Goal: Information Seeking & Learning: Check status

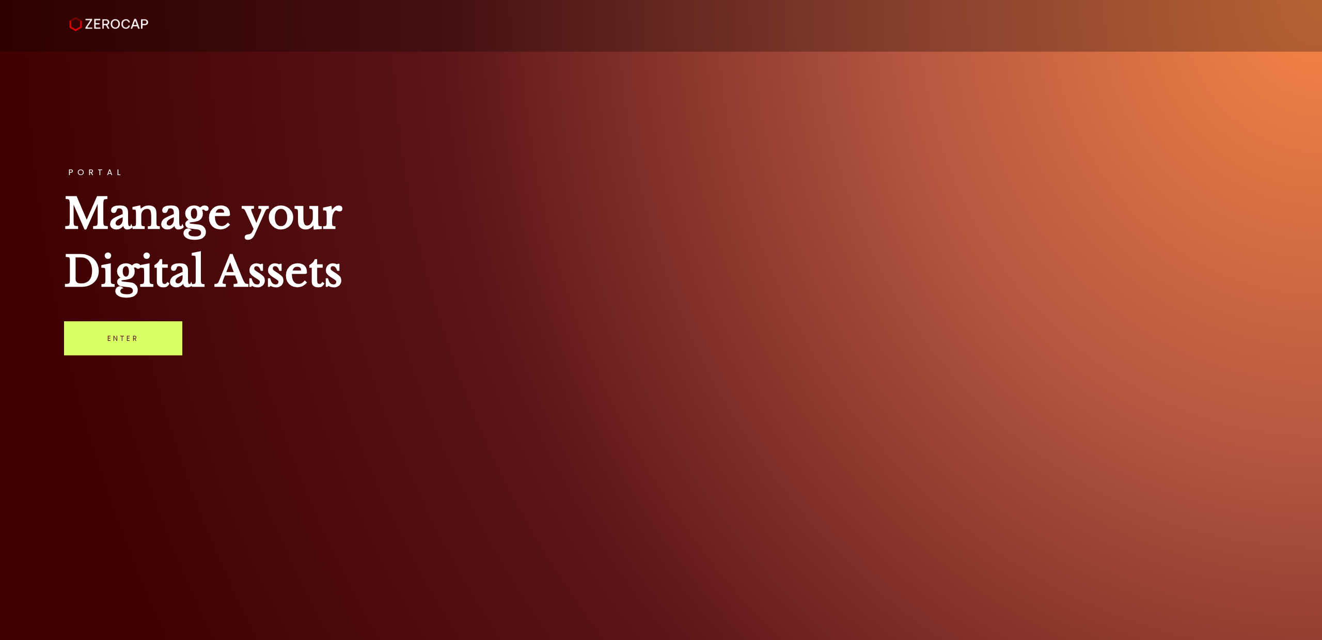
click at [113, 347] on link "Enter" at bounding box center [123, 338] width 118 height 34
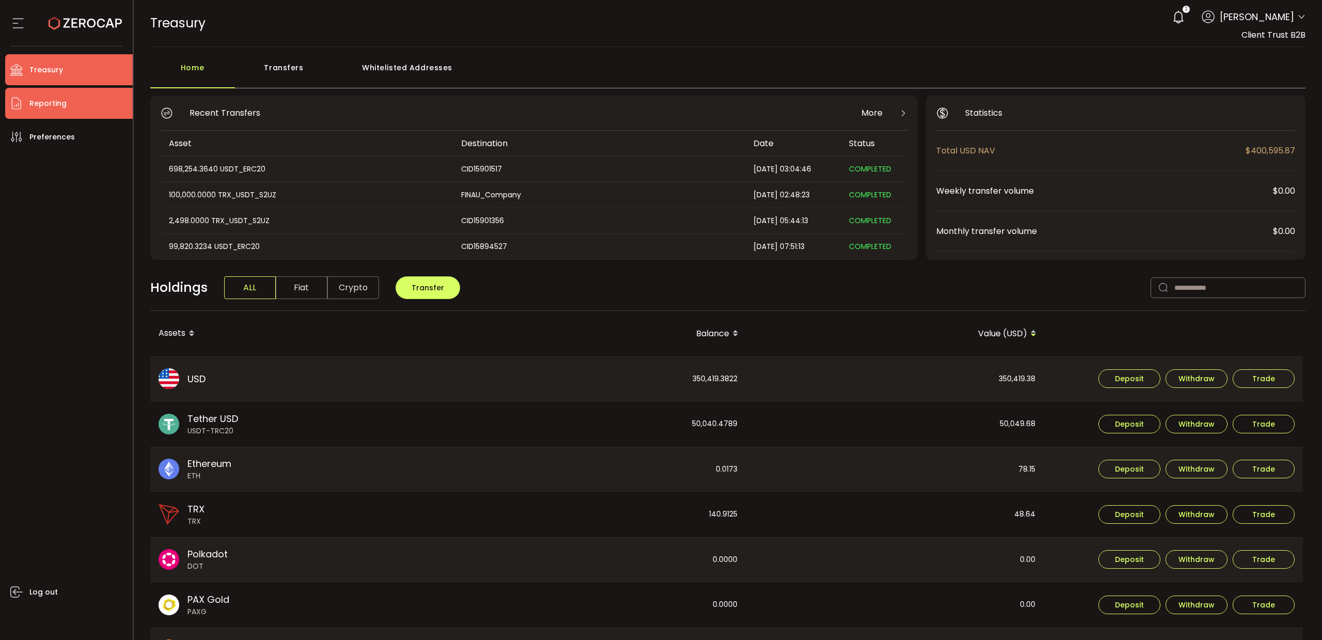
click at [48, 106] on span "Reporting" at bounding box center [47, 103] width 37 height 15
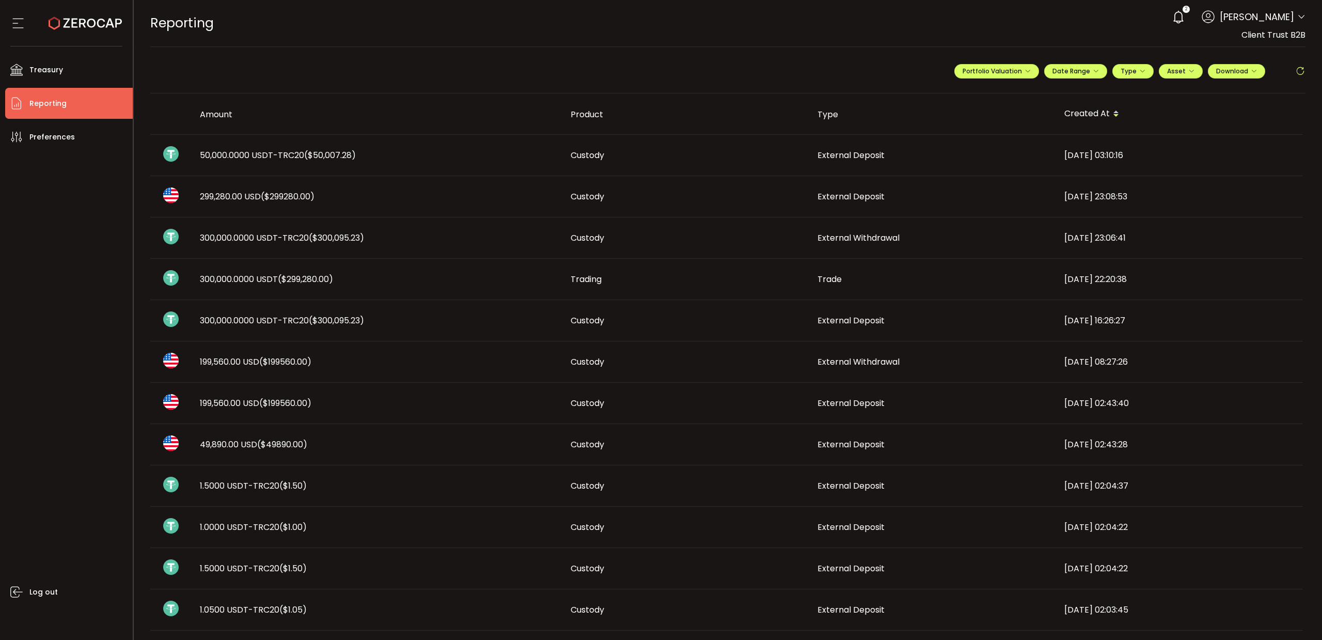
click at [239, 157] on span "50,000.0000 USDT-TRC20 ($50,007.28)" at bounding box center [278, 155] width 156 height 12
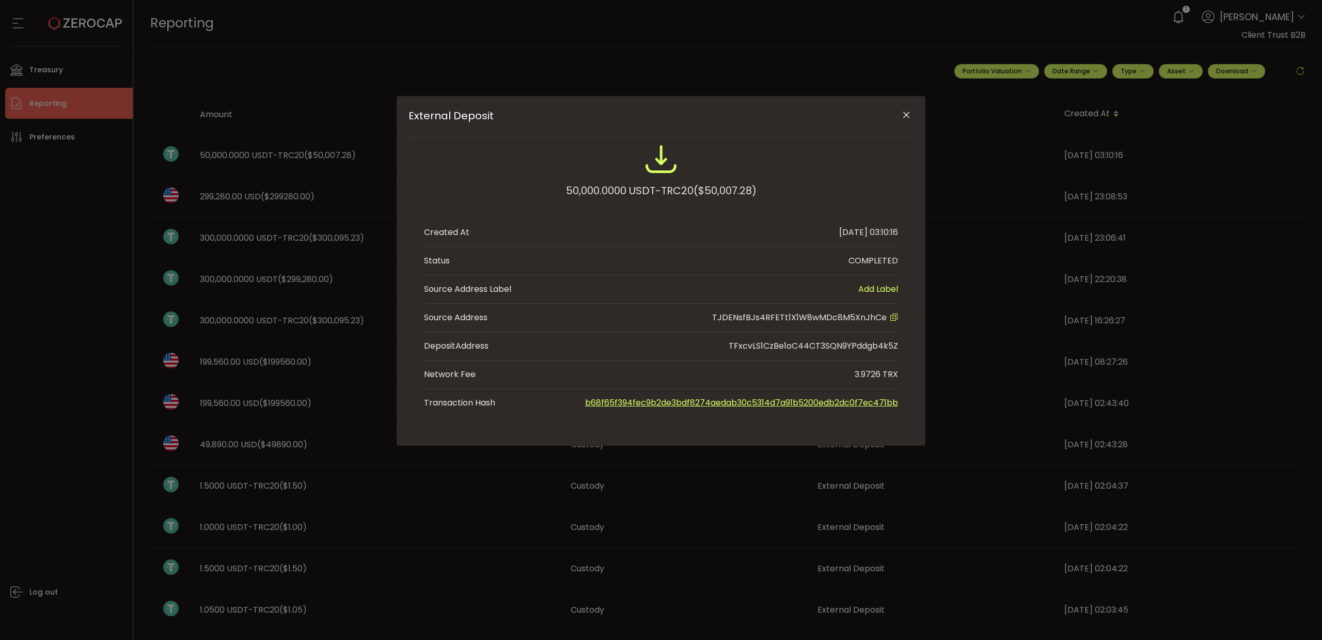
click at [895, 316] on icon "External Deposit" at bounding box center [893, 317] width 8 height 8
click at [905, 115] on icon "Close" at bounding box center [906, 115] width 10 height 10
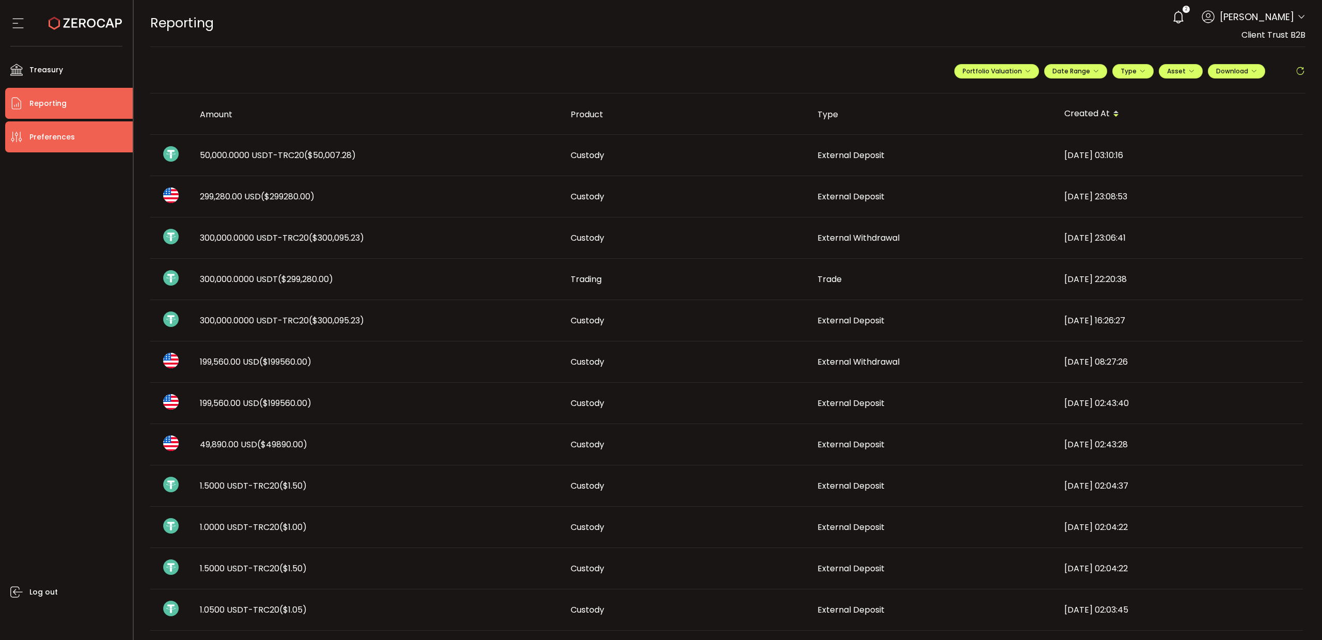
click at [77, 132] on li "Preferences" at bounding box center [69, 136] width 128 height 31
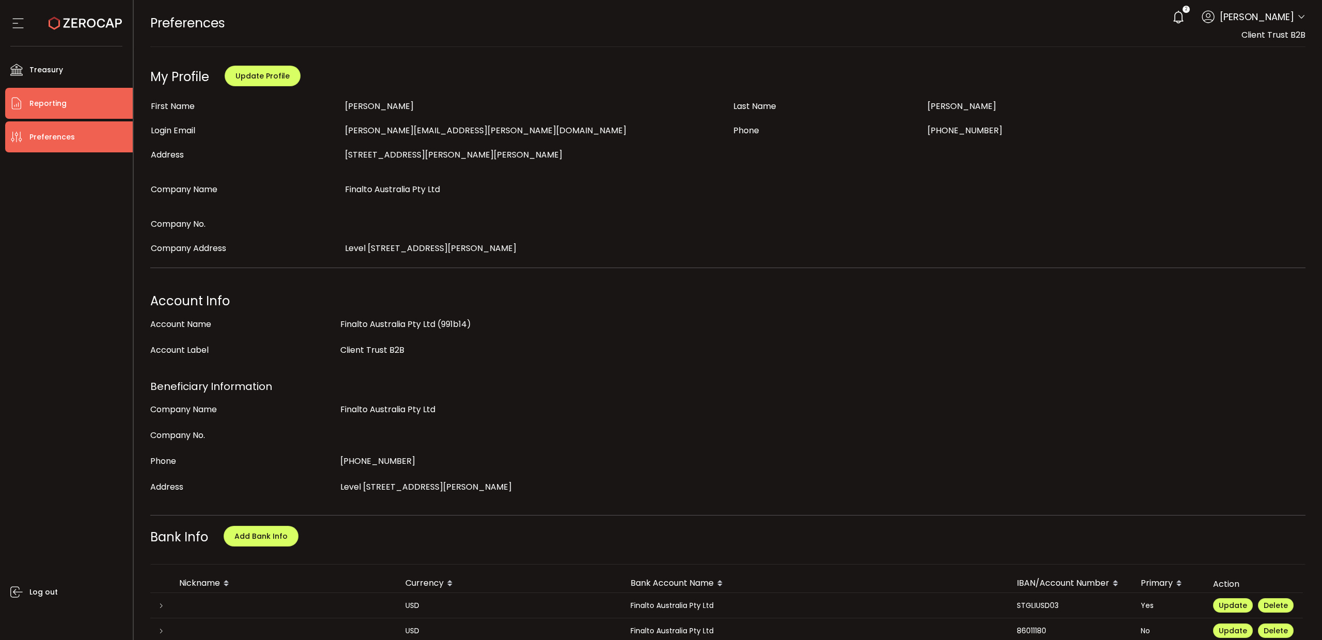
click at [88, 104] on li "Reporting" at bounding box center [69, 103] width 128 height 31
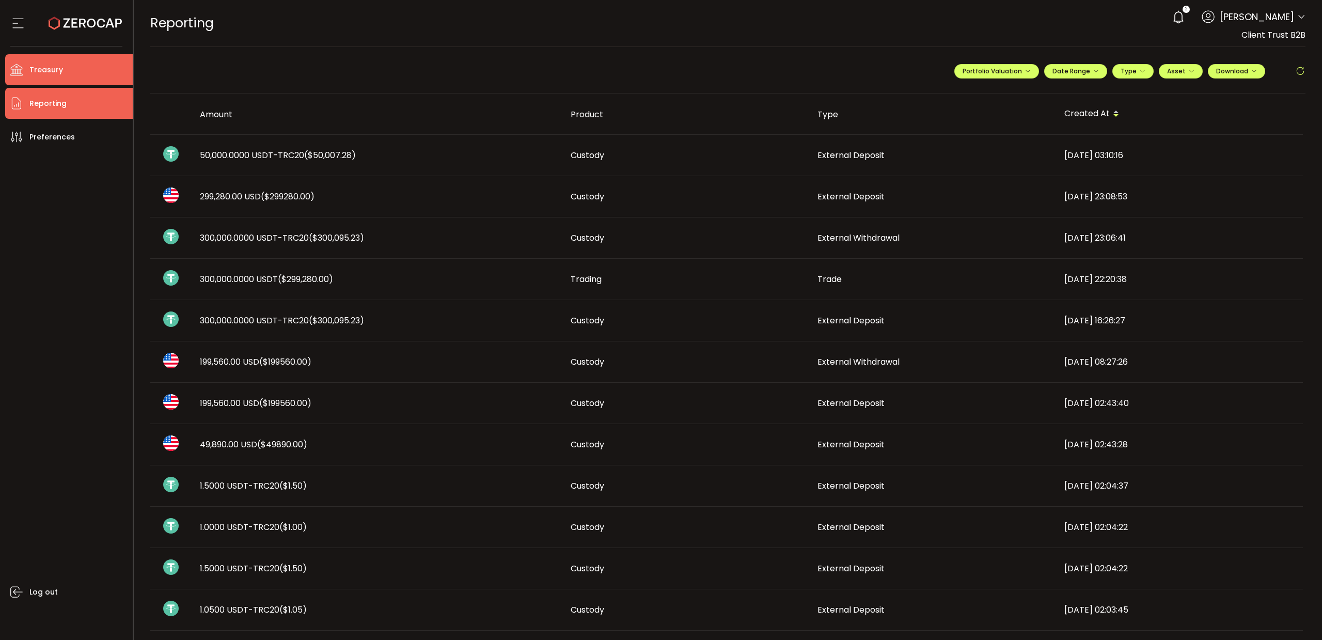
click at [55, 69] on span "Treasury" at bounding box center [46, 69] width 34 height 15
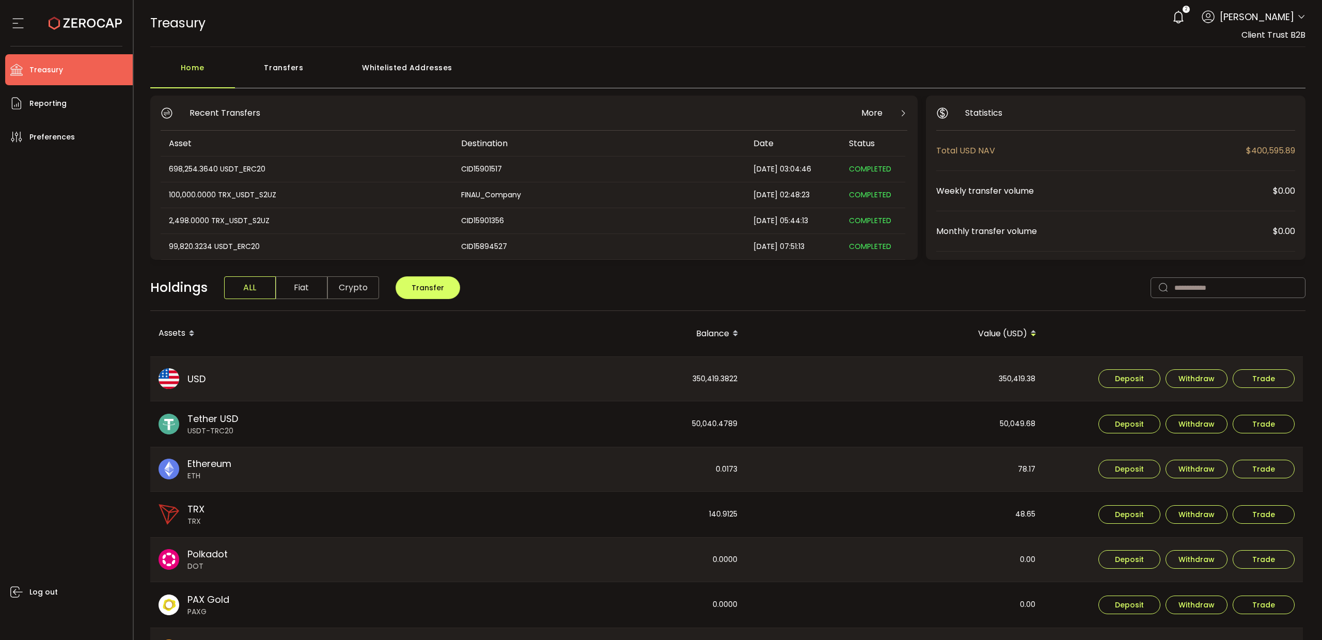
click at [391, 66] on div "Whitelisted Addresses" at bounding box center [407, 72] width 149 height 31
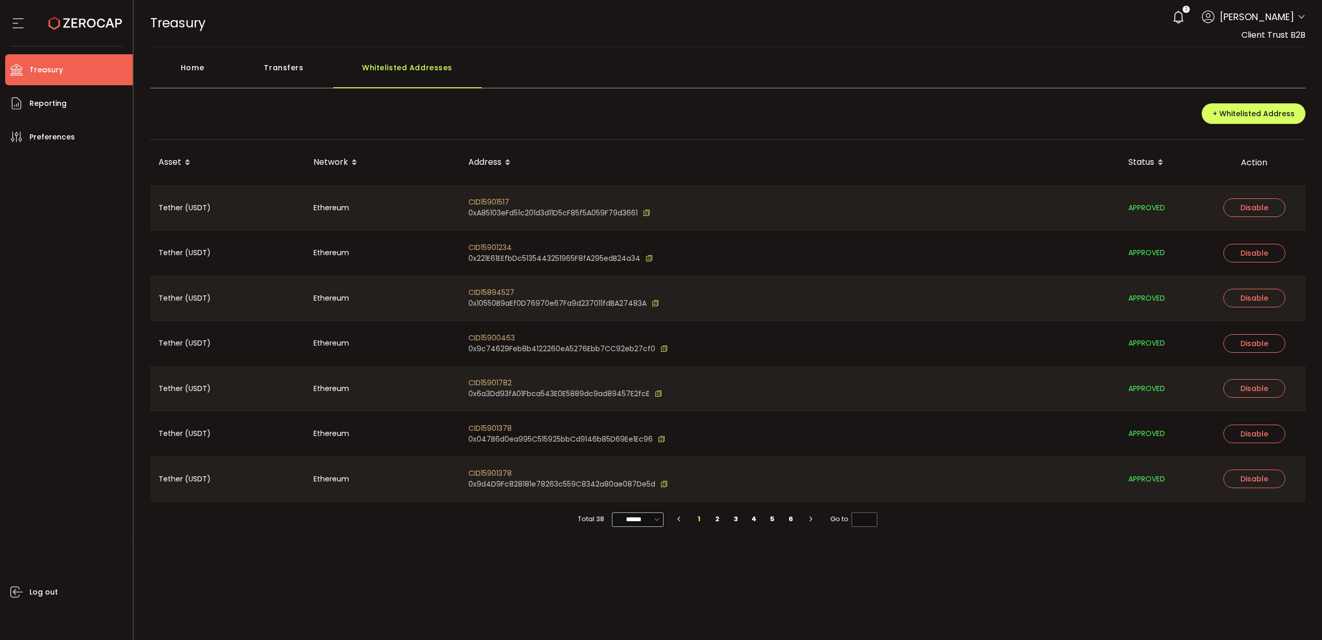
click at [659, 521] on icon at bounding box center [657, 519] width 10 height 12
click at [647, 597] on span "100/page" at bounding box center [639, 597] width 34 height 10
type input "********"
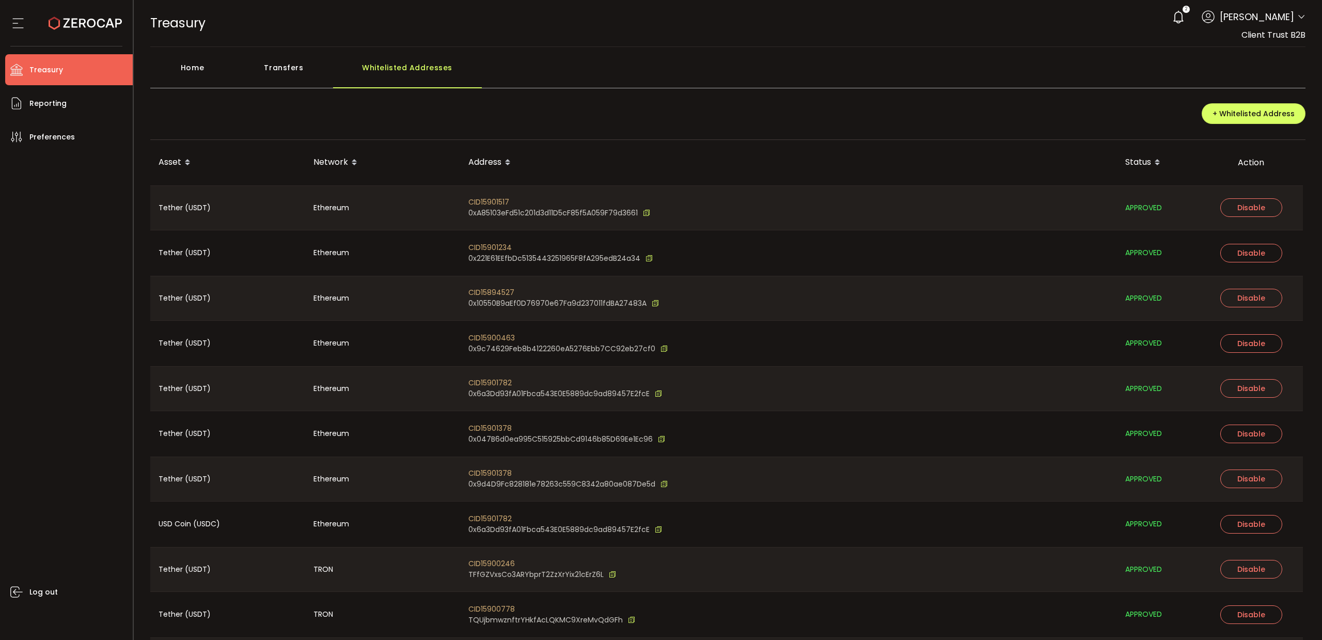
click at [837, 125] on div "+ Whitelisted Address" at bounding box center [727, 118] width 1155 height 44
click at [723, 138] on div "+ Whitelisted Address" at bounding box center [727, 118] width 1155 height 44
click at [493, 163] on div "Address" at bounding box center [788, 163] width 657 height 18
click at [504, 160] on span at bounding box center [507, 163] width 12 height 18
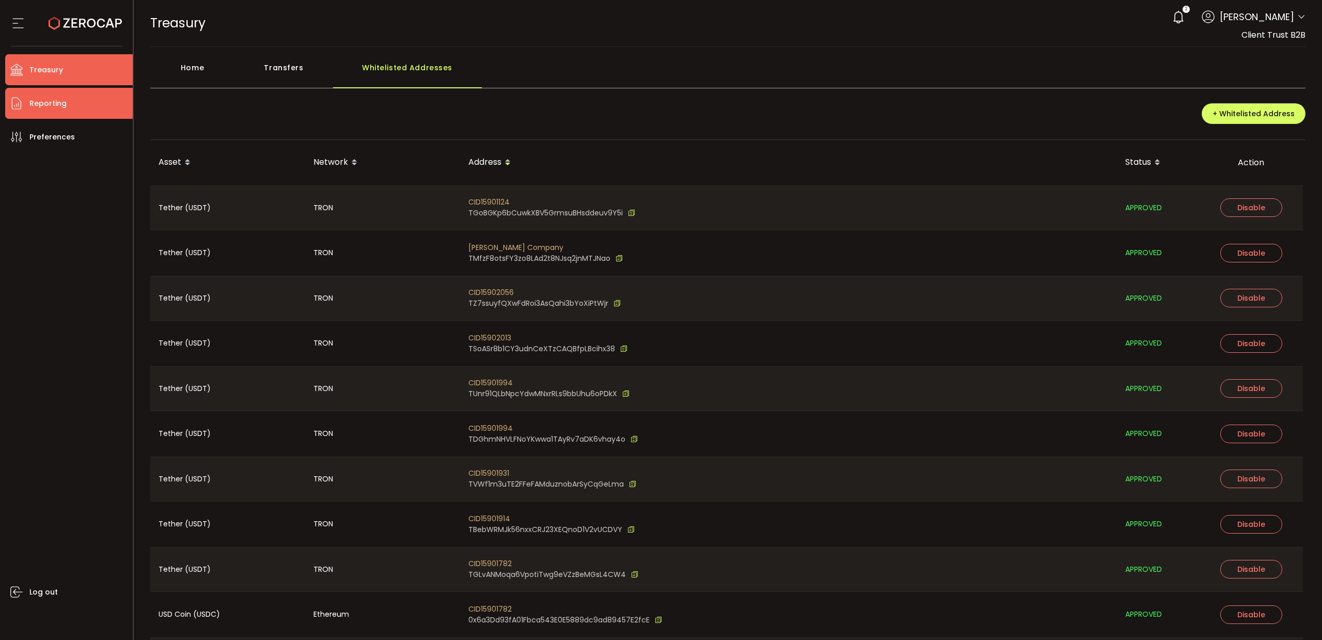
click at [52, 103] on span "Reporting" at bounding box center [47, 103] width 37 height 15
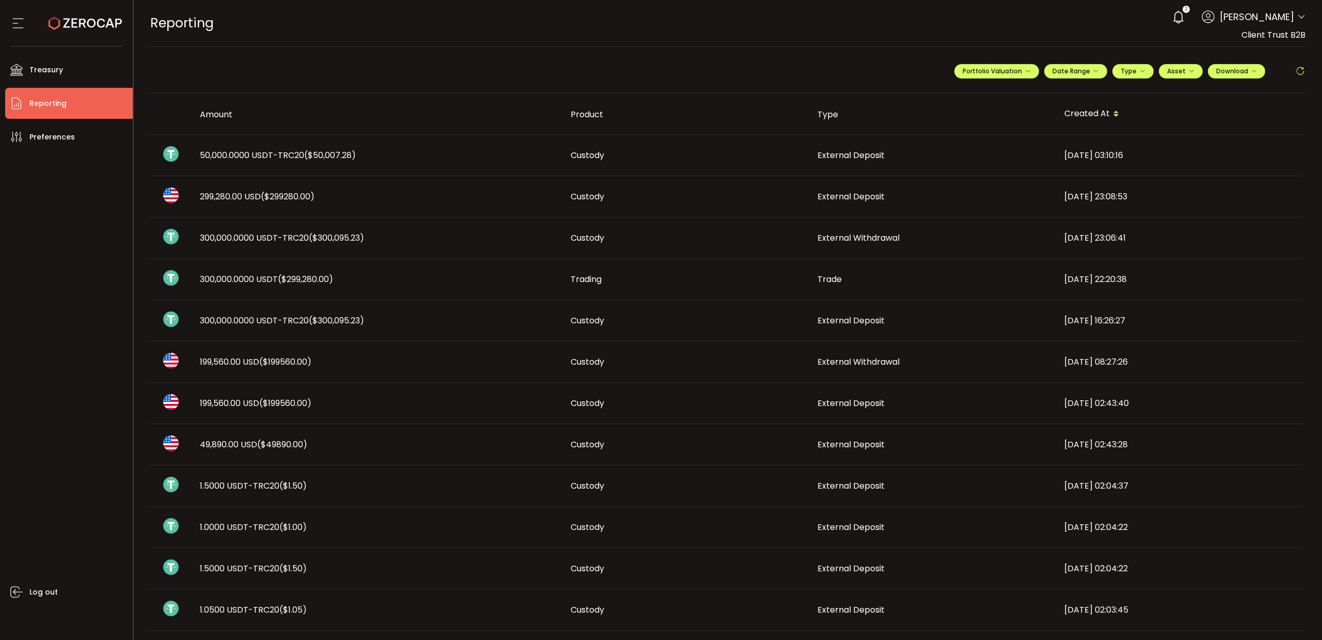
click at [215, 154] on span "50,000.0000 USDT-TRC20 ($50,007.28)" at bounding box center [278, 155] width 156 height 12
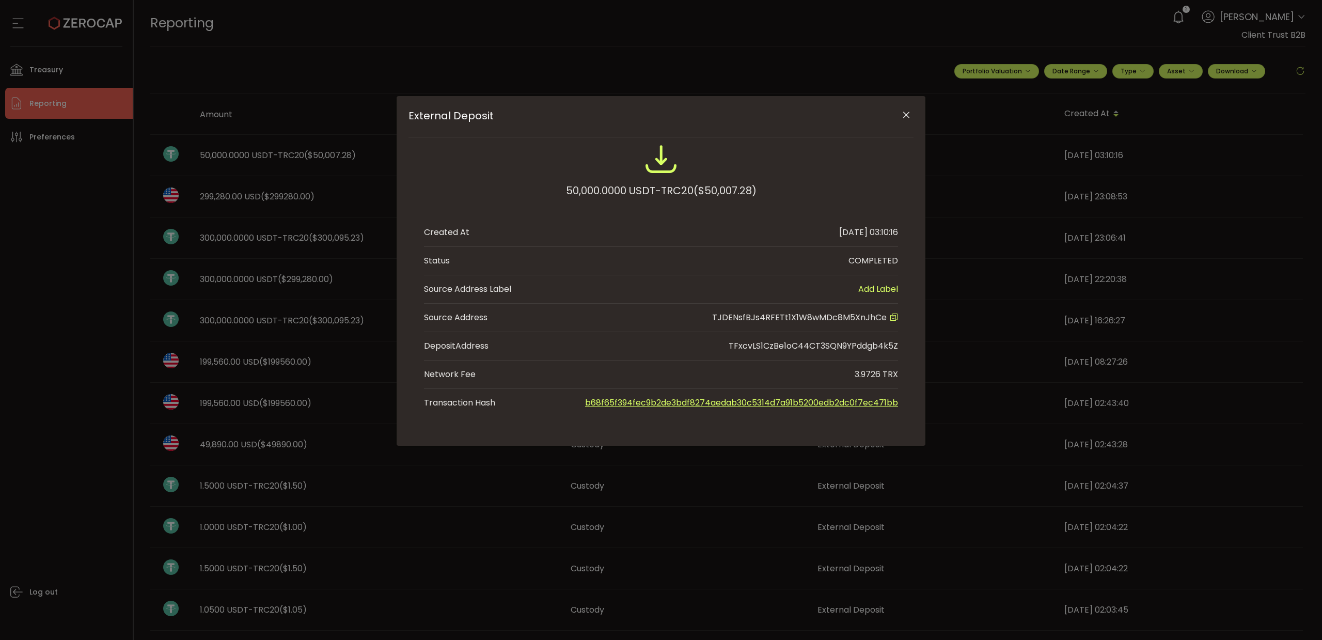
click at [689, 403] on link "b68f65f394fec9b2de3bdf8274aedab30c5314d7a91b5200edb2dc0f7ec471bb" at bounding box center [741, 402] width 313 height 12
